Goal: Information Seeking & Learning: Learn about a topic

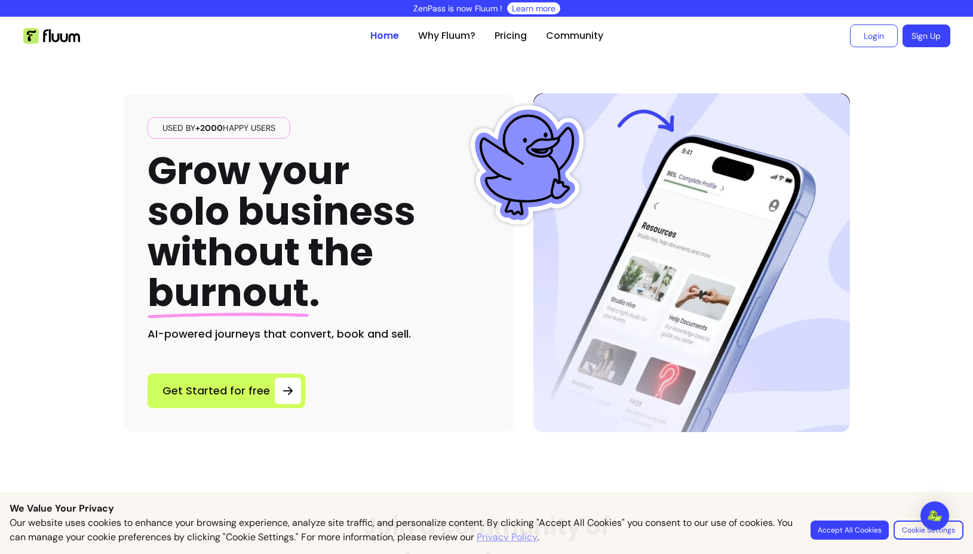
click at [855, 533] on button "Accept All Cookies" at bounding box center [849, 529] width 78 height 19
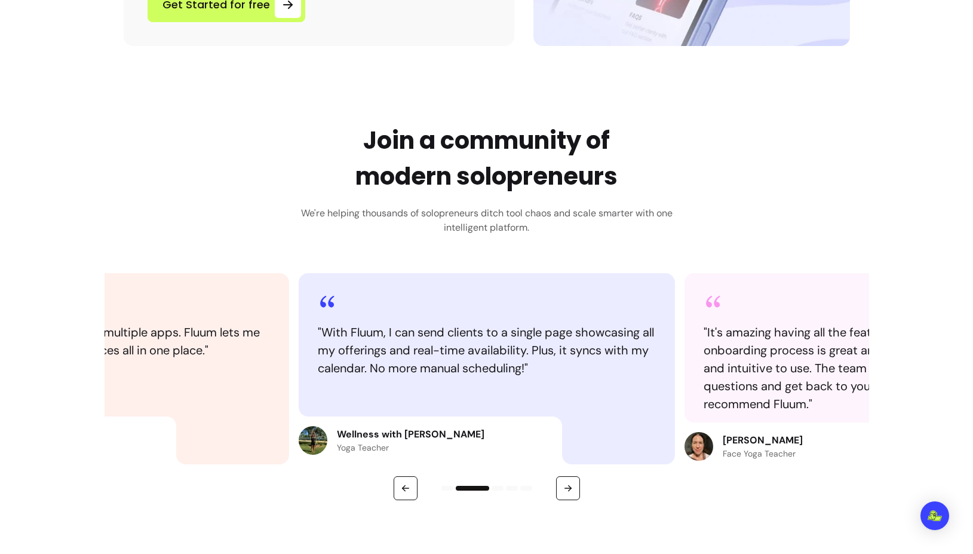
scroll to position [398, 0]
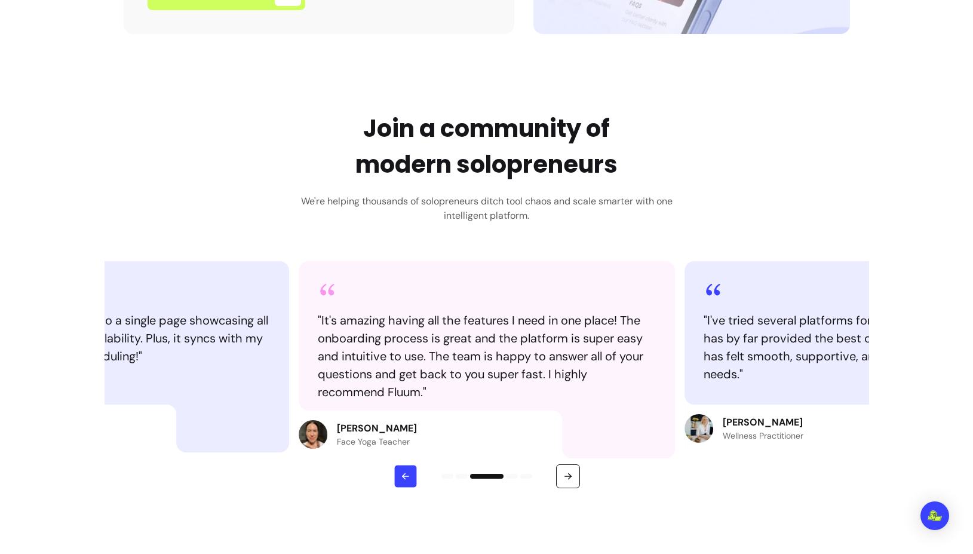
click at [405, 471] on icon "button" at bounding box center [405, 476] width 10 height 10
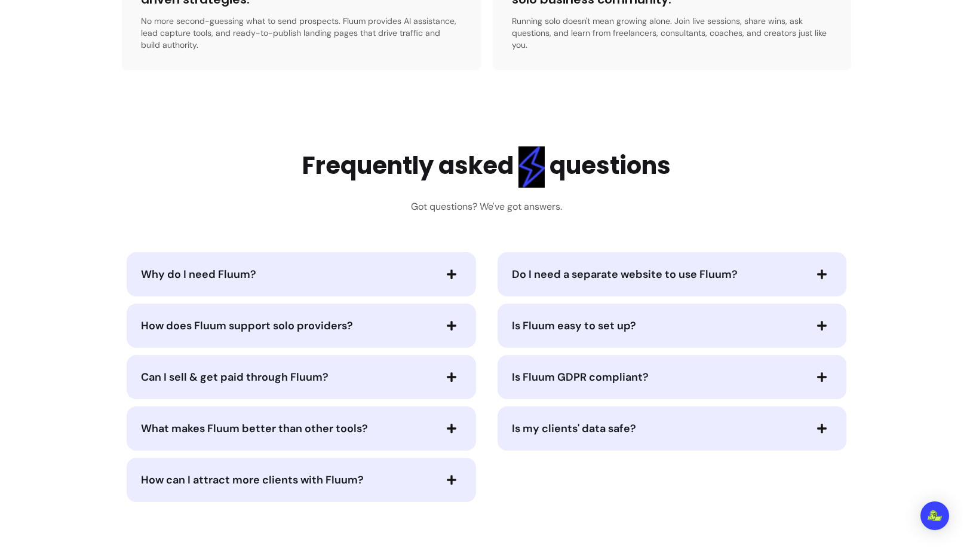
scroll to position [2607, 0]
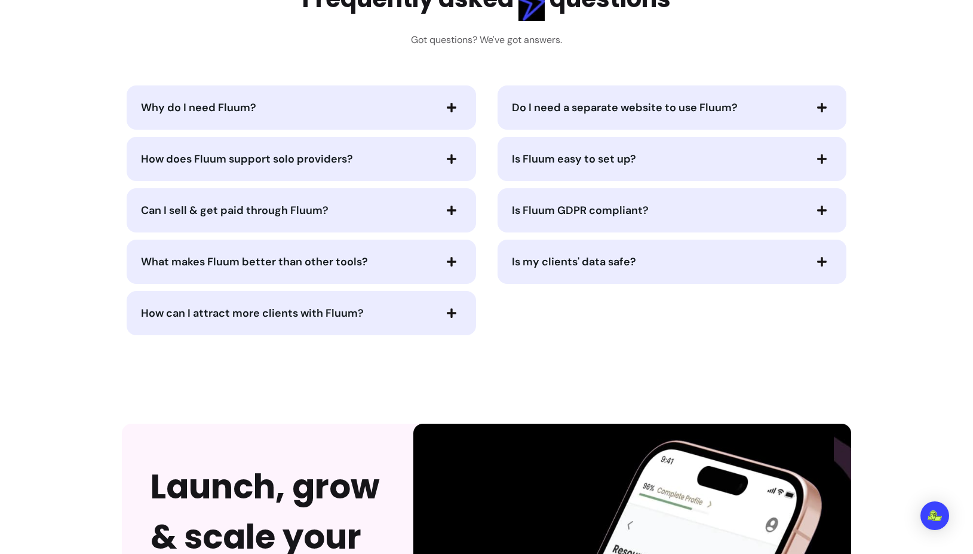
click at [150, 100] on span "Why do I need Fluum?" at bounding box center [198, 107] width 115 height 14
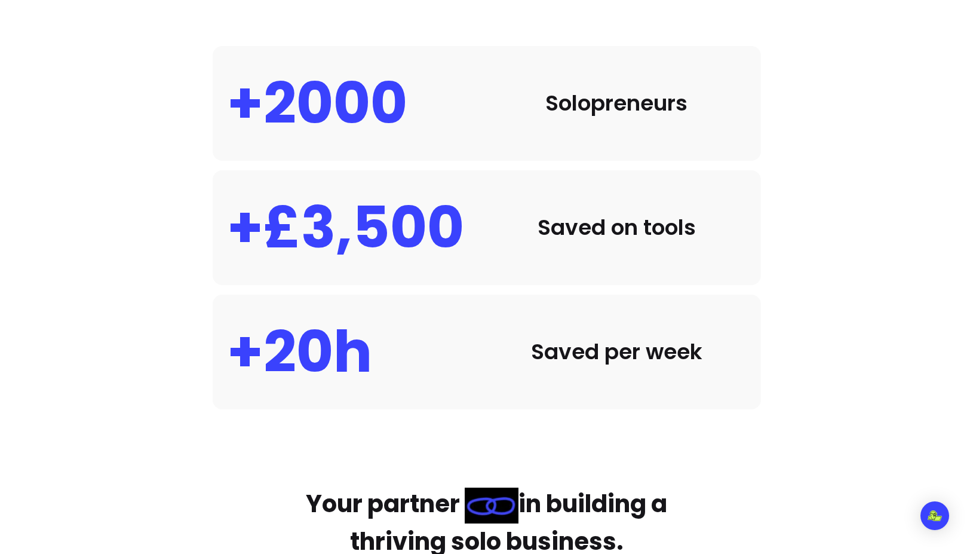
scroll to position [0, 0]
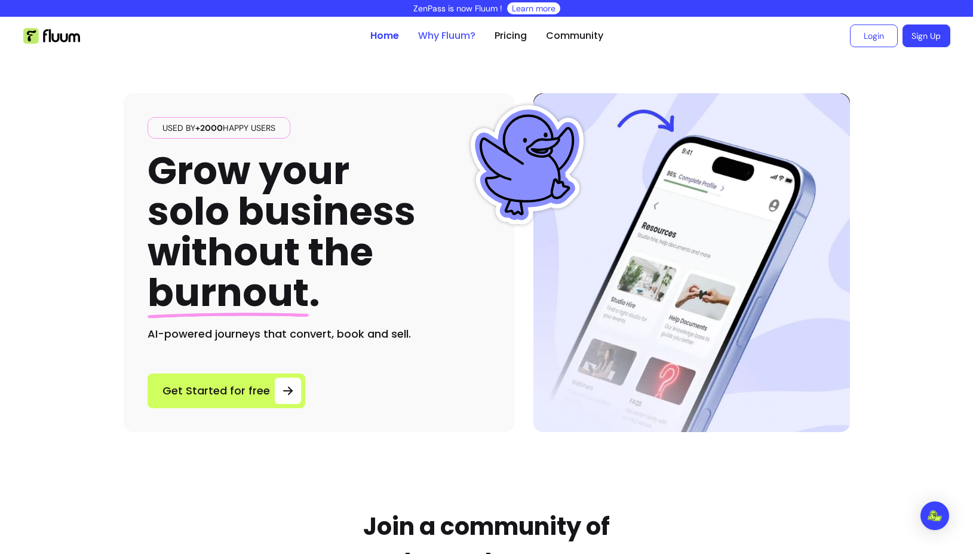
click at [451, 33] on link "Why Fluum?" at bounding box center [446, 36] width 57 height 14
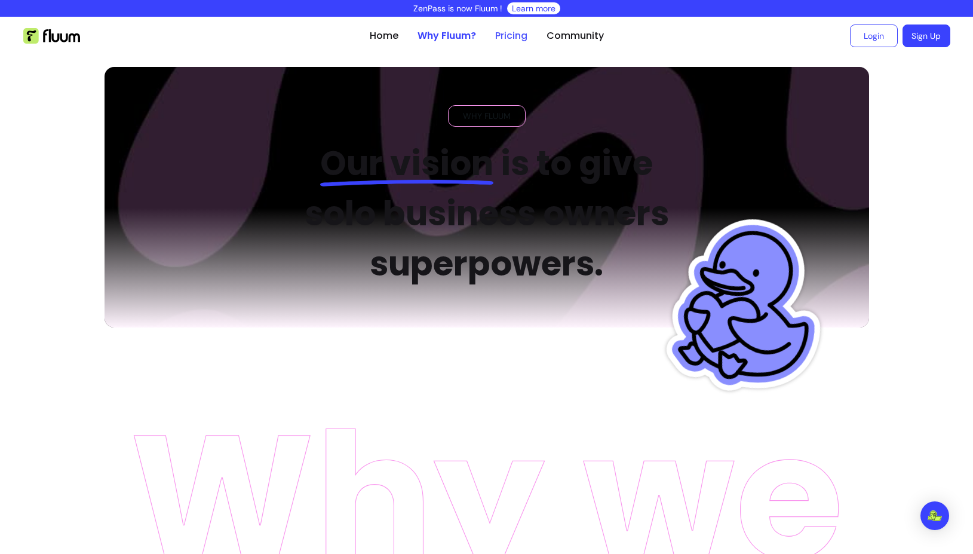
click at [511, 31] on link "Pricing" at bounding box center [511, 36] width 32 height 14
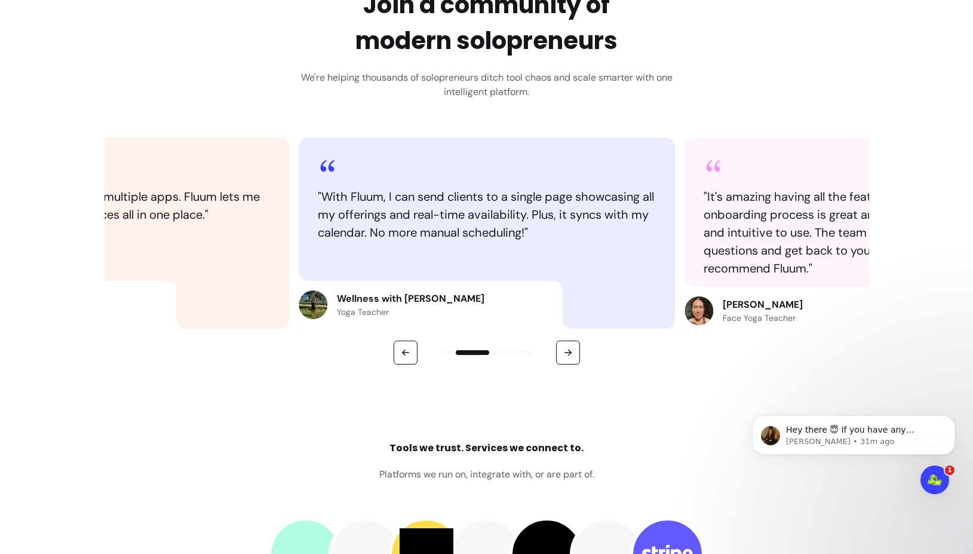
scroll to position [1327, 0]
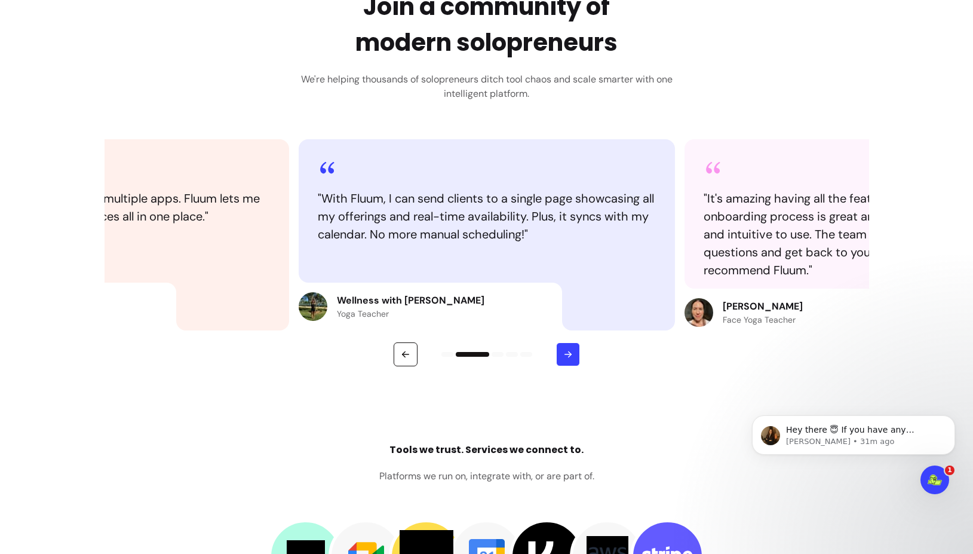
click at [571, 359] on icon "button" at bounding box center [567, 354] width 11 height 11
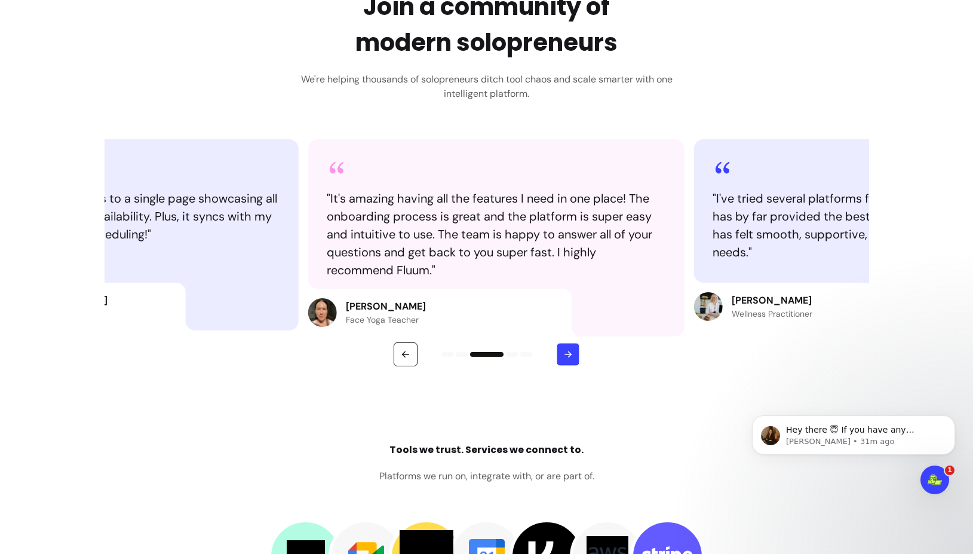
click at [571, 359] on icon "button" at bounding box center [567, 354] width 10 height 10
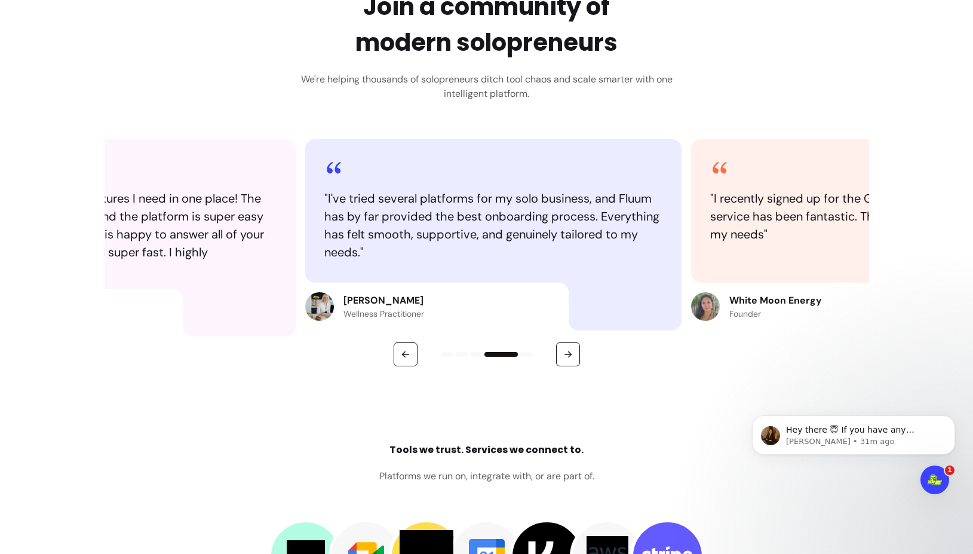
click at [620, 359] on div at bounding box center [486, 354] width 764 height 24
click at [575, 361] on button "button" at bounding box center [568, 354] width 24 height 24
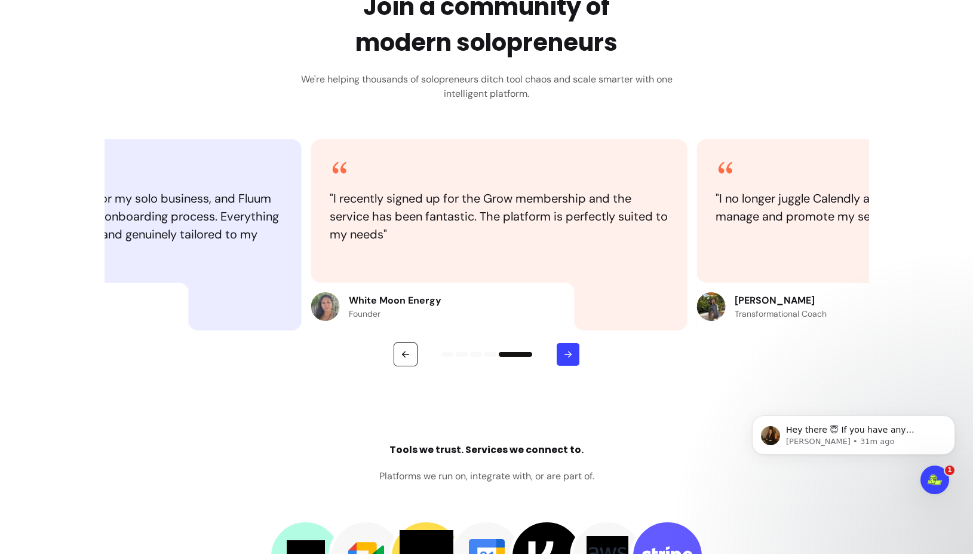
click at [576, 346] on button "button" at bounding box center [568, 354] width 24 height 24
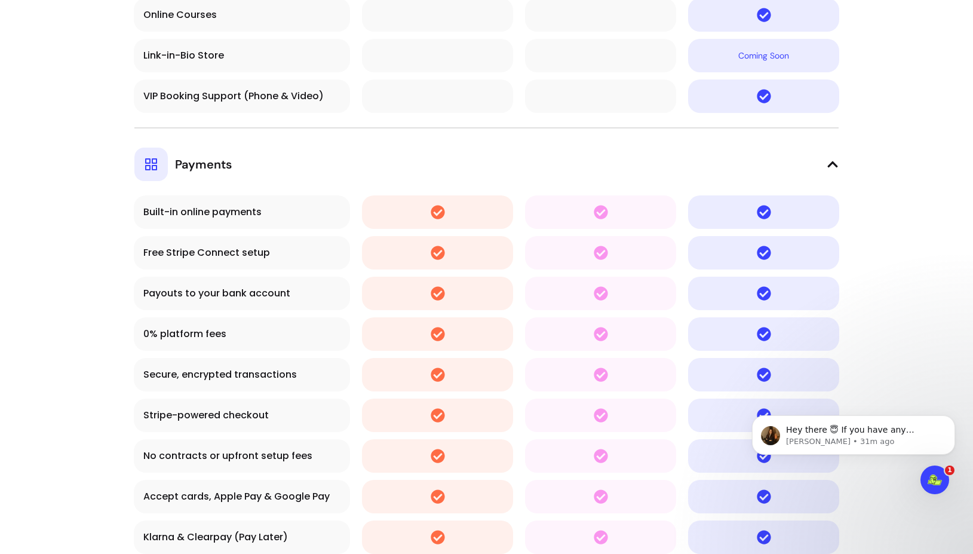
scroll to position [2890, 0]
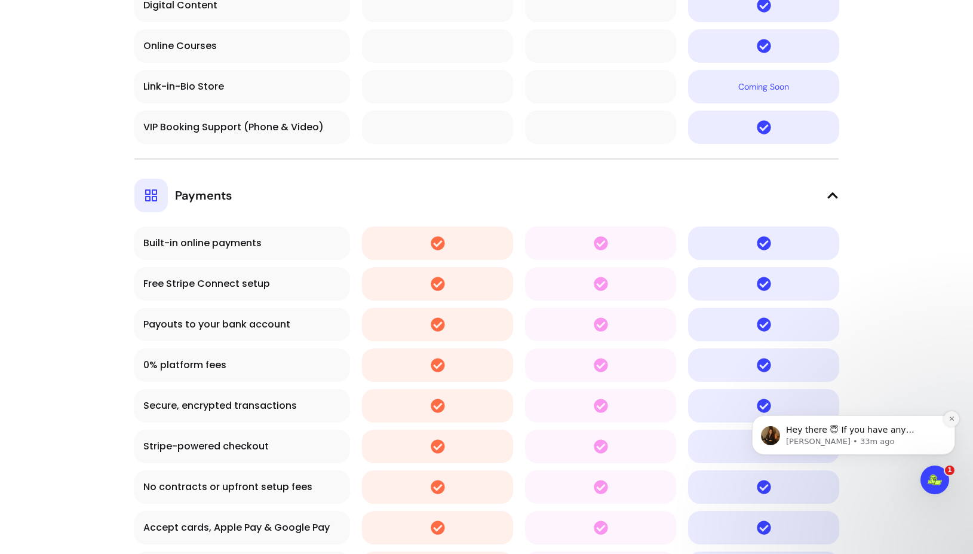
click at [947, 417] on button "Dismiss notification" at bounding box center [951, 419] width 16 height 16
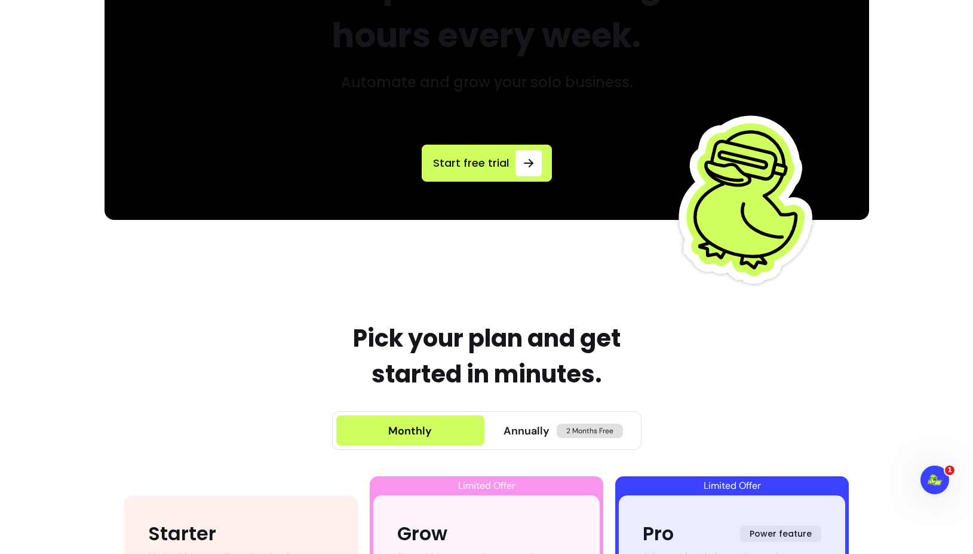
scroll to position [0, 0]
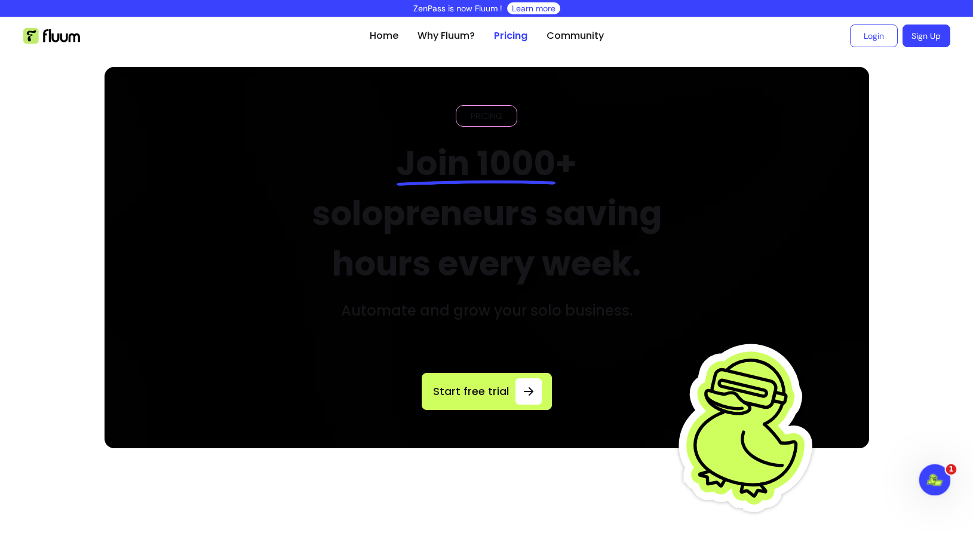
click at [937, 475] on icon "Open Intercom Messenger" at bounding box center [933, 478] width 20 height 20
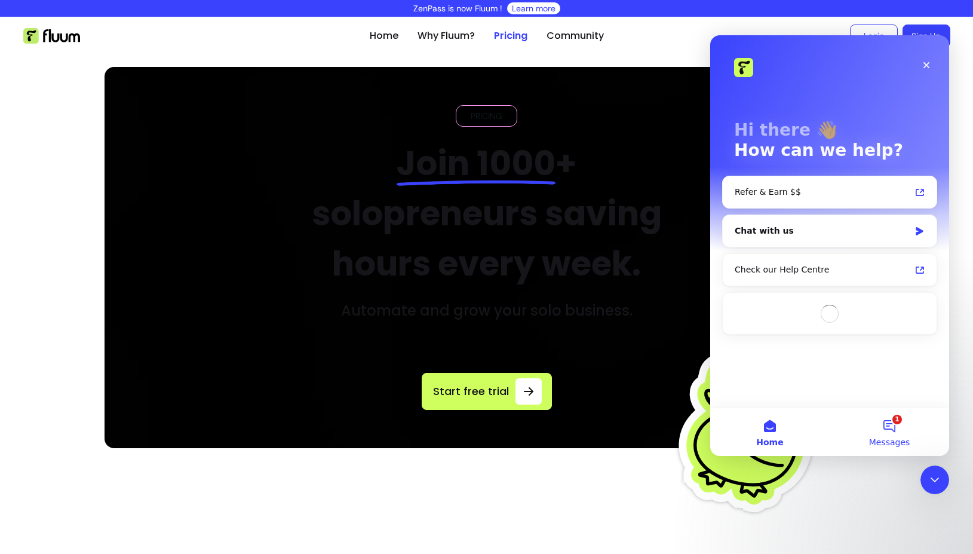
click at [898, 438] on span "Messages" at bounding box center [889, 442] width 41 height 8
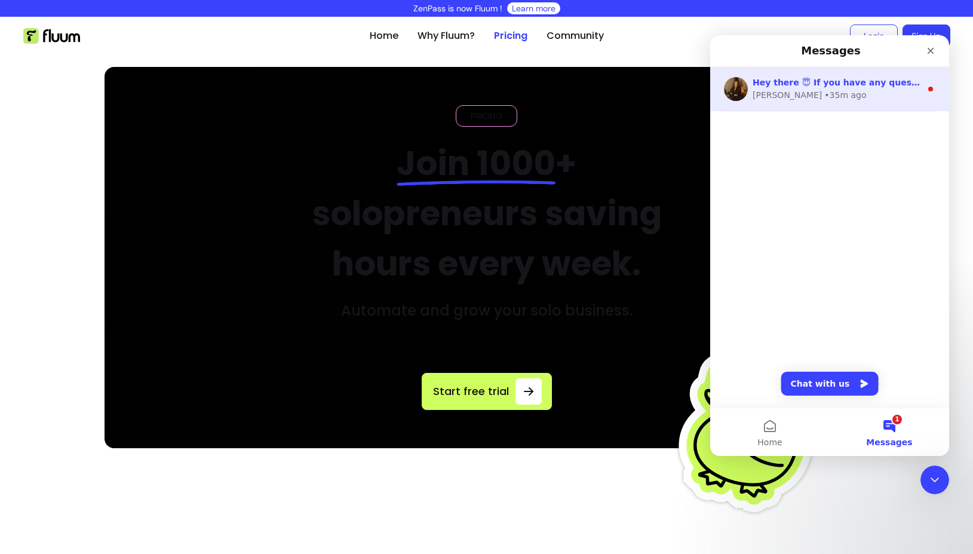
click at [824, 99] on div "• 35m ago" at bounding box center [845, 95] width 42 height 13
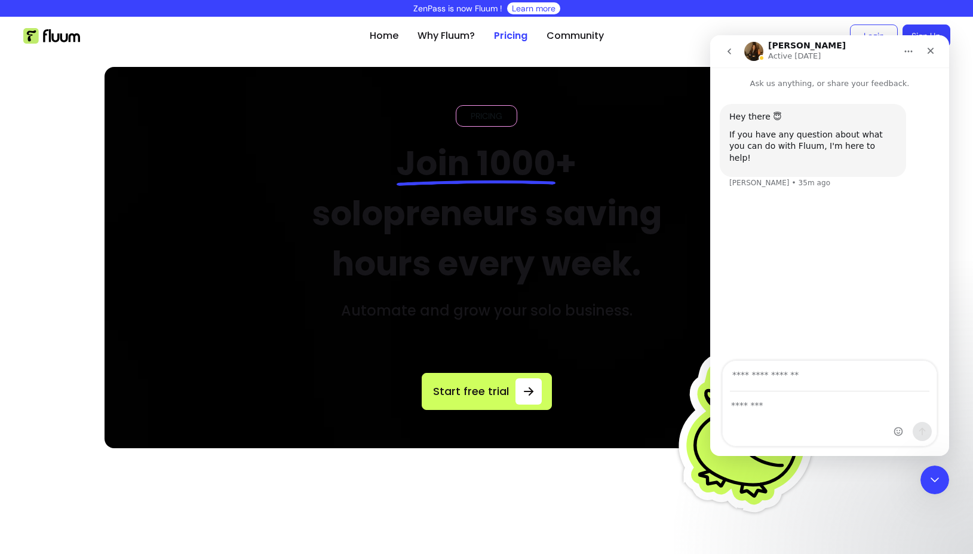
click at [798, 413] on div "Intercom messenger" at bounding box center [830, 419] width 214 height 54
click at [780, 407] on textarea "Message…" at bounding box center [830, 402] width 214 height 20
type textarea "**********"
click at [889, 376] on div "Intercom messenger" at bounding box center [912, 403] width 47 height 85
click at [889, 371] on div "Intercom messenger" at bounding box center [912, 403] width 47 height 85
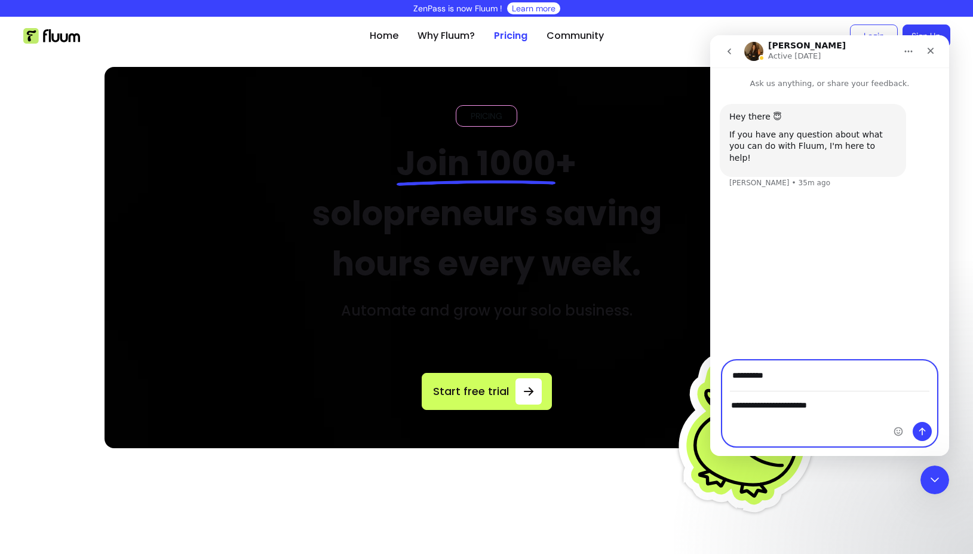
type input "**********"
click at [921, 437] on button "Send a message…" at bounding box center [921, 431] width 19 height 19
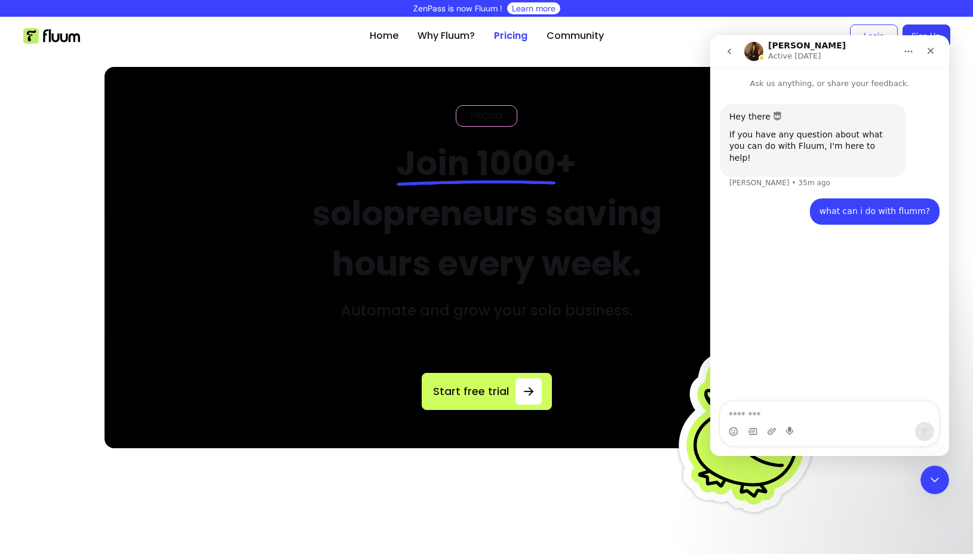
click at [571, 135] on div "PRICING Join 1000 + solopreneurs saving hours every week. Automate and grow you…" at bounding box center [486, 212] width 404 height 215
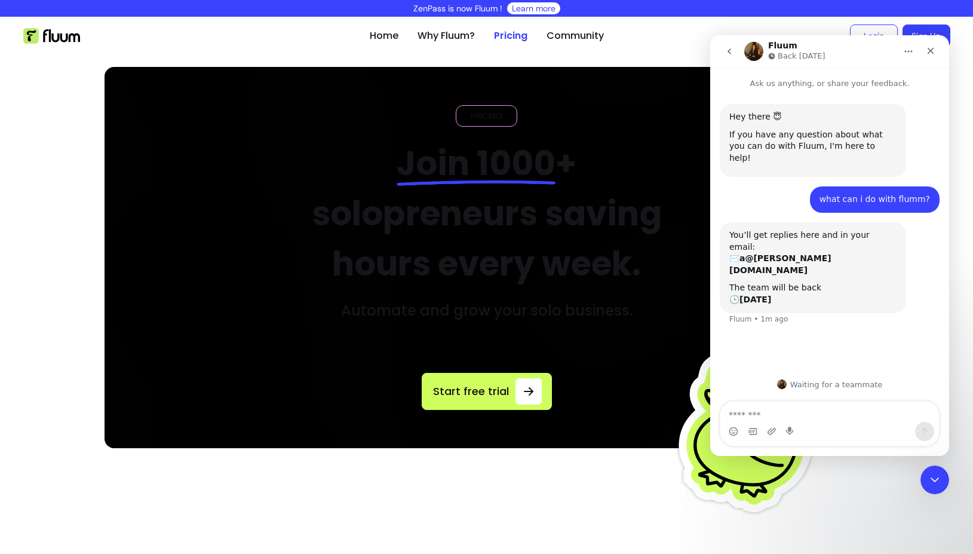
drag, startPoint x: 943, startPoint y: 480, endPoint x: 1864, endPoint y: 946, distance: 1031.9
click at [946, 481] on div "Close Intercom Messenger" at bounding box center [932, 477] width 29 height 29
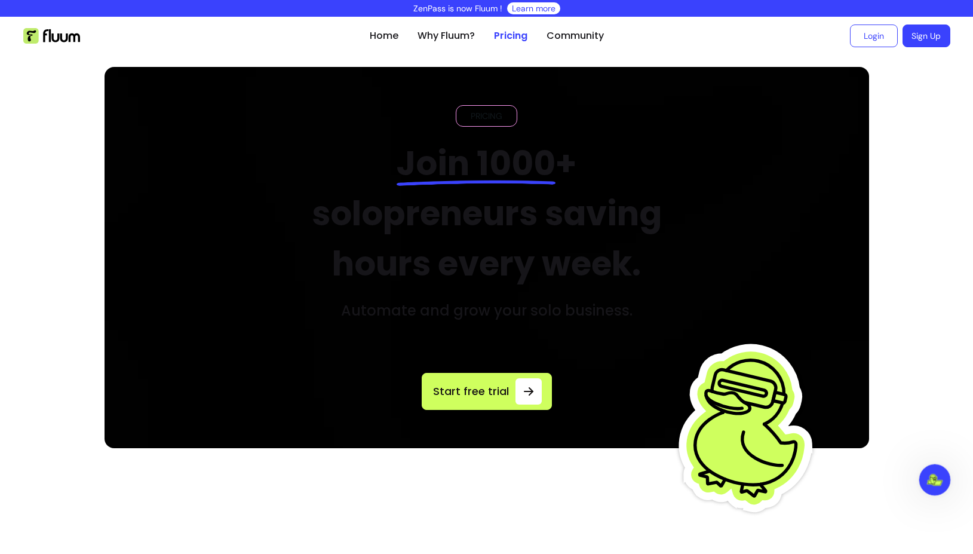
click at [942, 484] on div "Open Intercom Messenger" at bounding box center [932, 477] width 39 height 39
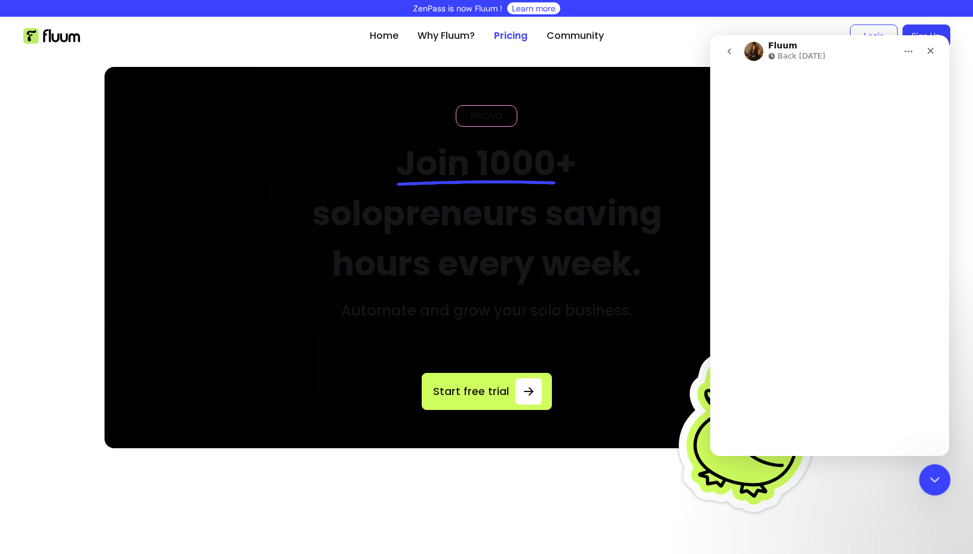
click at [943, 484] on div "Close Intercom Messenger" at bounding box center [932, 477] width 29 height 29
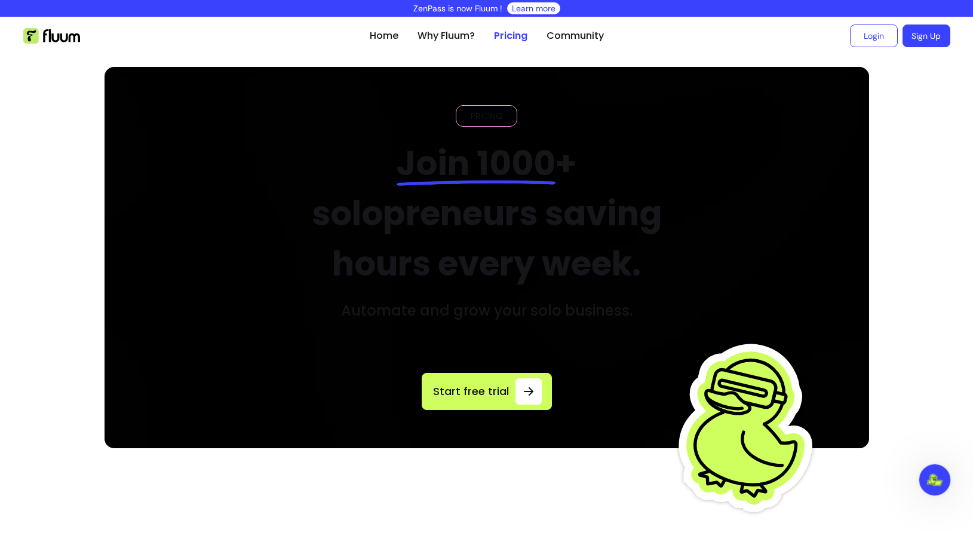
click at [943, 484] on div "Open Intercom Messenger" at bounding box center [932, 477] width 39 height 39
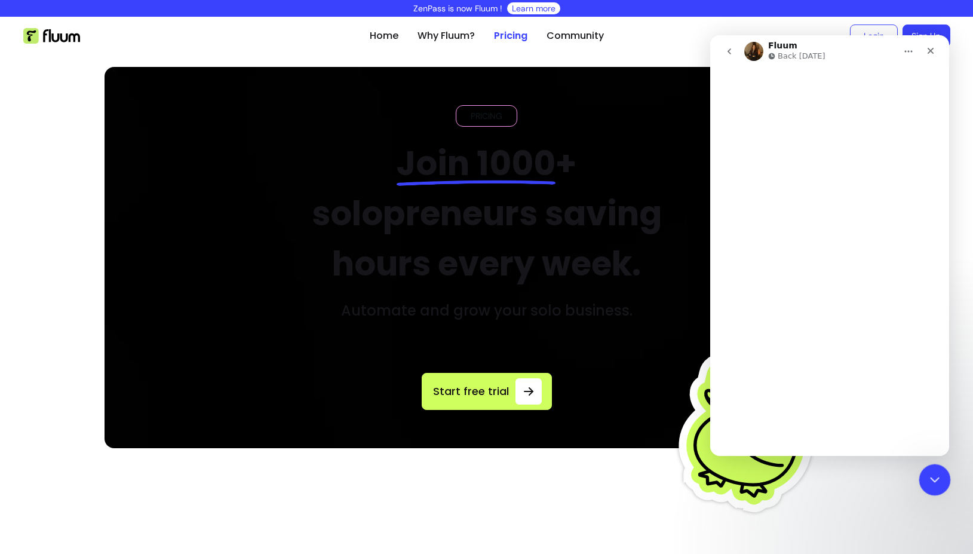
click at [942, 484] on div "Close Intercom Messenger" at bounding box center [932, 477] width 29 height 29
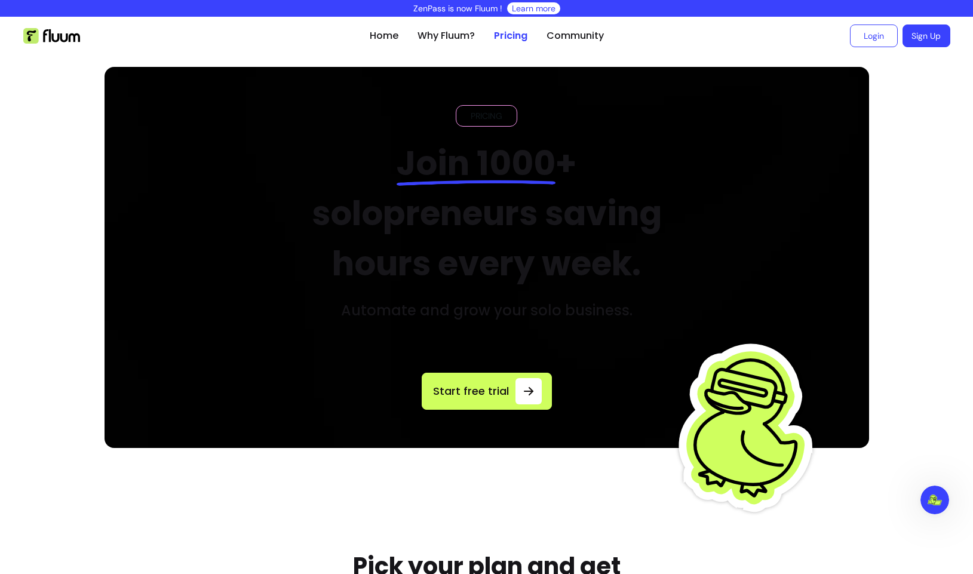
click at [65, 38] on img at bounding box center [51, 36] width 57 height 16
